Goal: Check status: Check status

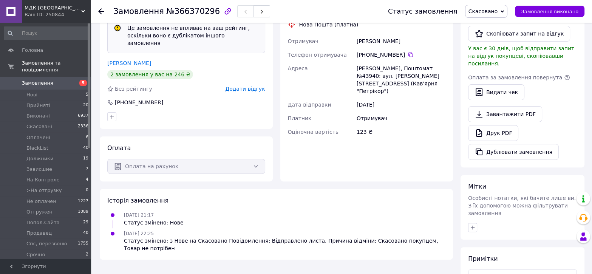
scroll to position [151, 0]
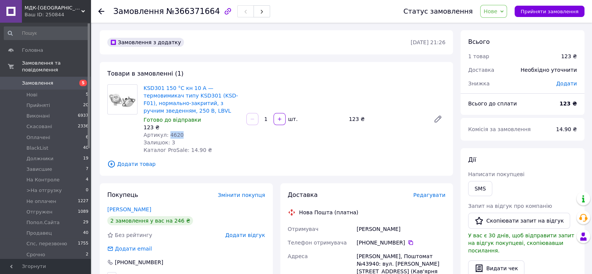
drag, startPoint x: 179, startPoint y: 136, endPoint x: 165, endPoint y: 136, distance: 14.0
click at [165, 136] on div "Артикул: 4620" at bounding box center [192, 135] width 97 height 8
copy span "4620"
